Goal: Information Seeking & Learning: Learn about a topic

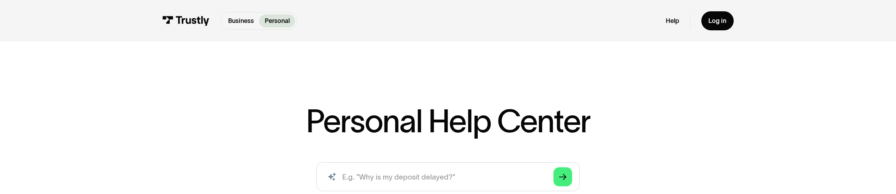
scroll to position [217, 0]
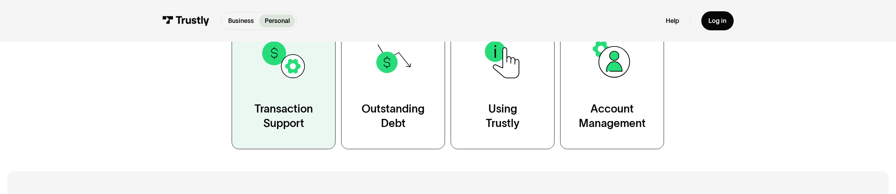
click at [298, 113] on div "Transaction Support" at bounding box center [284, 115] width 58 height 29
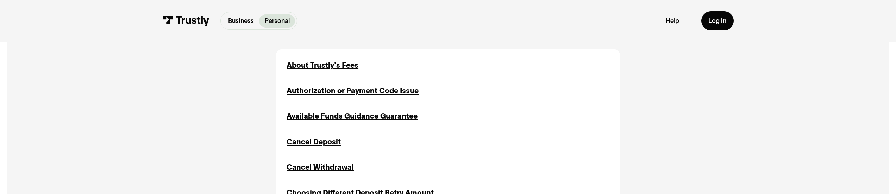
scroll to position [287, 0]
click at [333, 92] on div "Authorization or Payment Code Issue" at bounding box center [353, 91] width 132 height 11
click at [365, 119] on div "Available Funds Guidance Guarantee" at bounding box center [352, 116] width 131 height 11
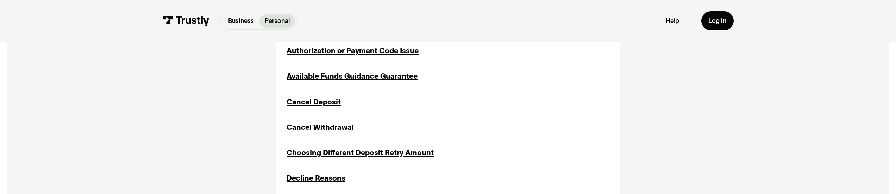
scroll to position [336, 0]
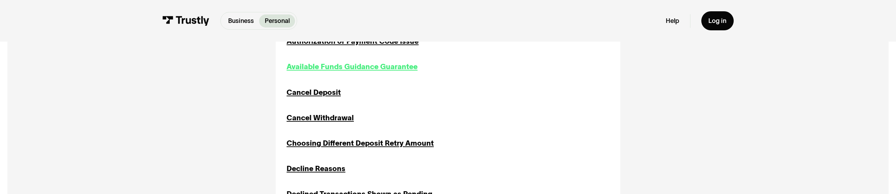
click at [332, 71] on div "Available Funds Guidance Guarantee" at bounding box center [352, 66] width 131 height 11
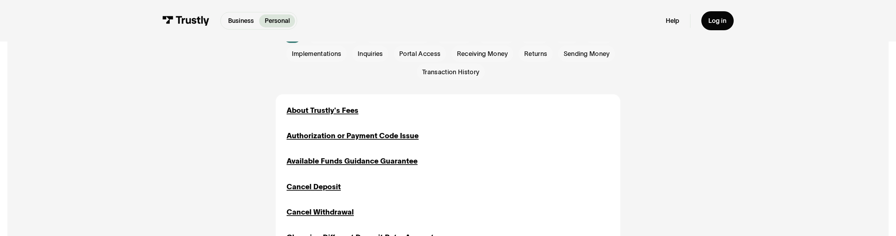
scroll to position [241, 0]
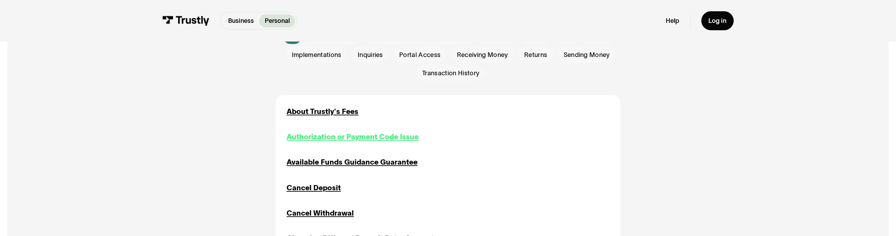
click at [335, 52] on div "Authorization or Payment Code Issue" at bounding box center [353, 137] width 132 height 11
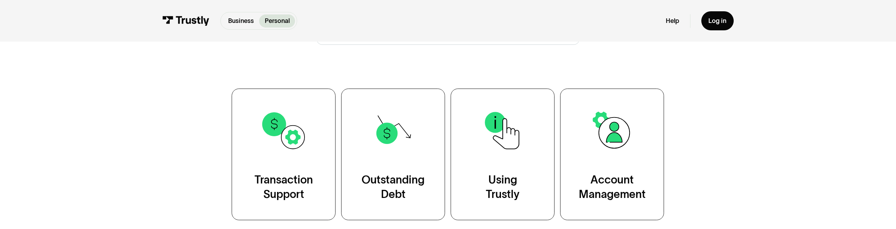
scroll to position [195, 0]
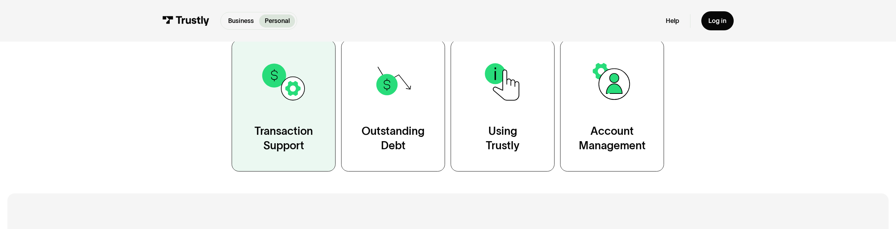
click at [307, 118] on link "Transaction Support" at bounding box center [284, 105] width 104 height 131
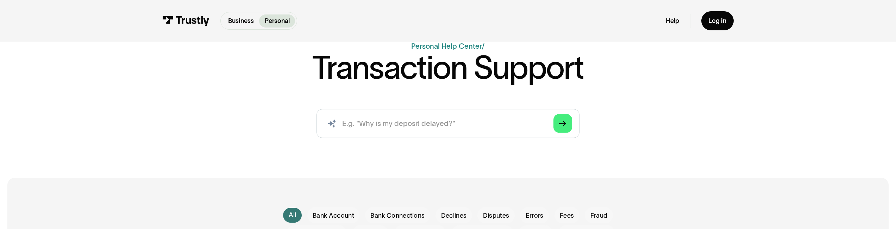
scroll to position [196, 0]
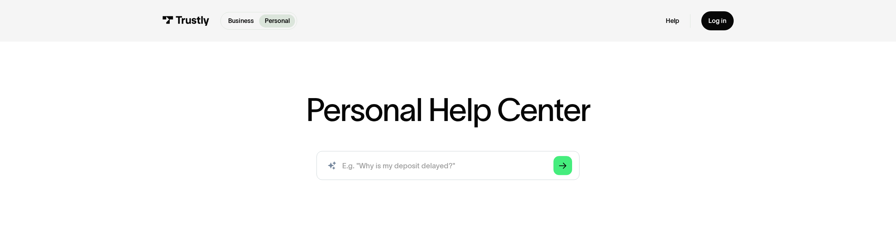
scroll to position [144, 0]
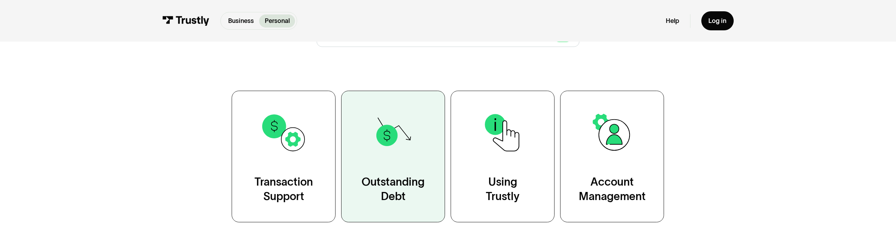
click at [394, 158] on link "Outstanding Debt" at bounding box center [393, 156] width 104 height 131
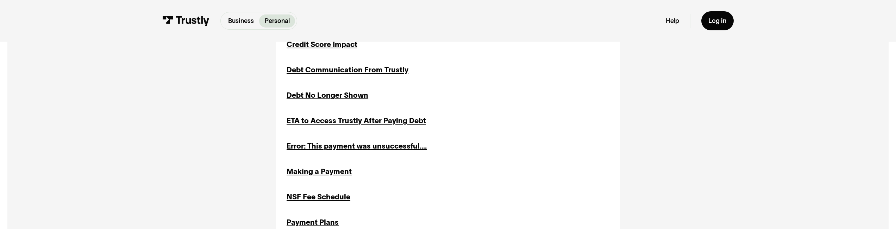
scroll to position [369, 0]
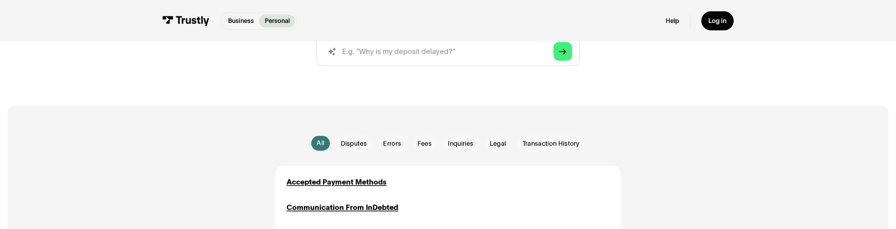
scroll to position [141, 0]
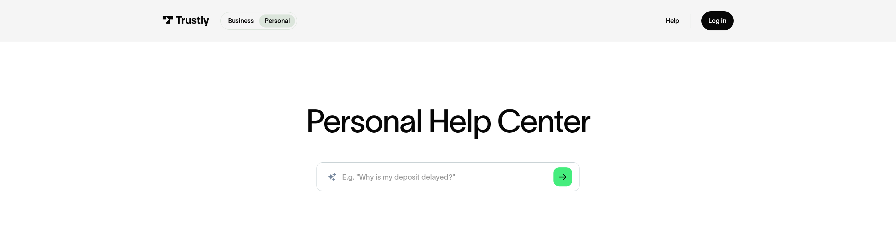
click at [185, 23] on img at bounding box center [185, 21] width 47 height 10
